Goal: Task Accomplishment & Management: Manage account settings

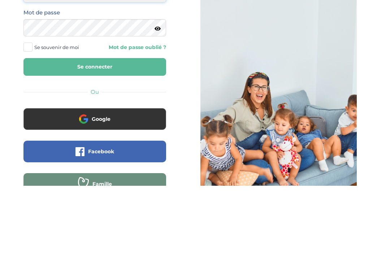
type input "[EMAIL_ADDRESS][DOMAIN_NAME]"
click at [95, 128] on button "Se connecter" at bounding box center [94, 137] width 143 height 18
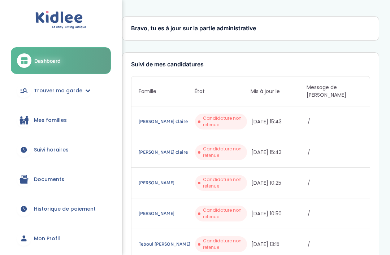
click at [46, 250] on link "Mon Profil" at bounding box center [61, 238] width 100 height 26
click at [56, 243] on link "Mon Profil" at bounding box center [61, 238] width 100 height 26
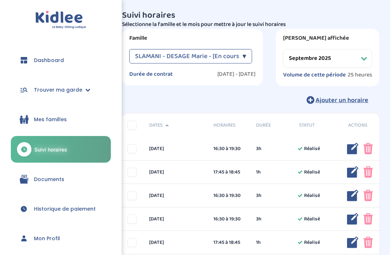
select select "septembre 2025"
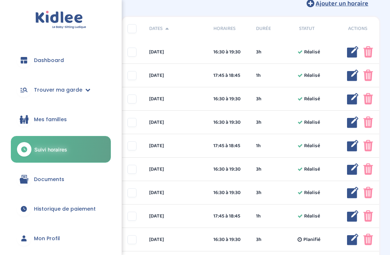
scroll to position [146, 0]
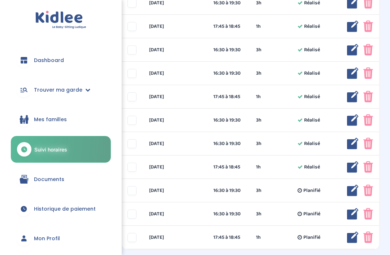
click at [60, 206] on span "Historique de paiement" at bounding box center [65, 209] width 62 height 8
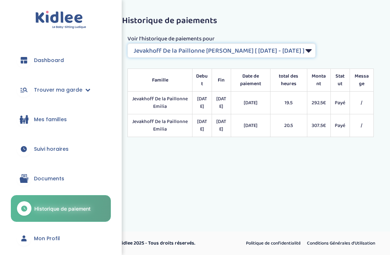
click at [298, 46] on select "Filtrer par Contrat Jevakhoff De la Paillonne Emilia [ 2024-05-15 - 2024-07-26 …" at bounding box center [221, 50] width 188 height 14
click at [301, 51] on select "Filtrer par Contrat Jevakhoff De la Paillonne Emilia [ 2024-05-15 - 2024-07-26 …" at bounding box center [221, 50] width 188 height 14
select select "1926"
